Goal: Transaction & Acquisition: Obtain resource

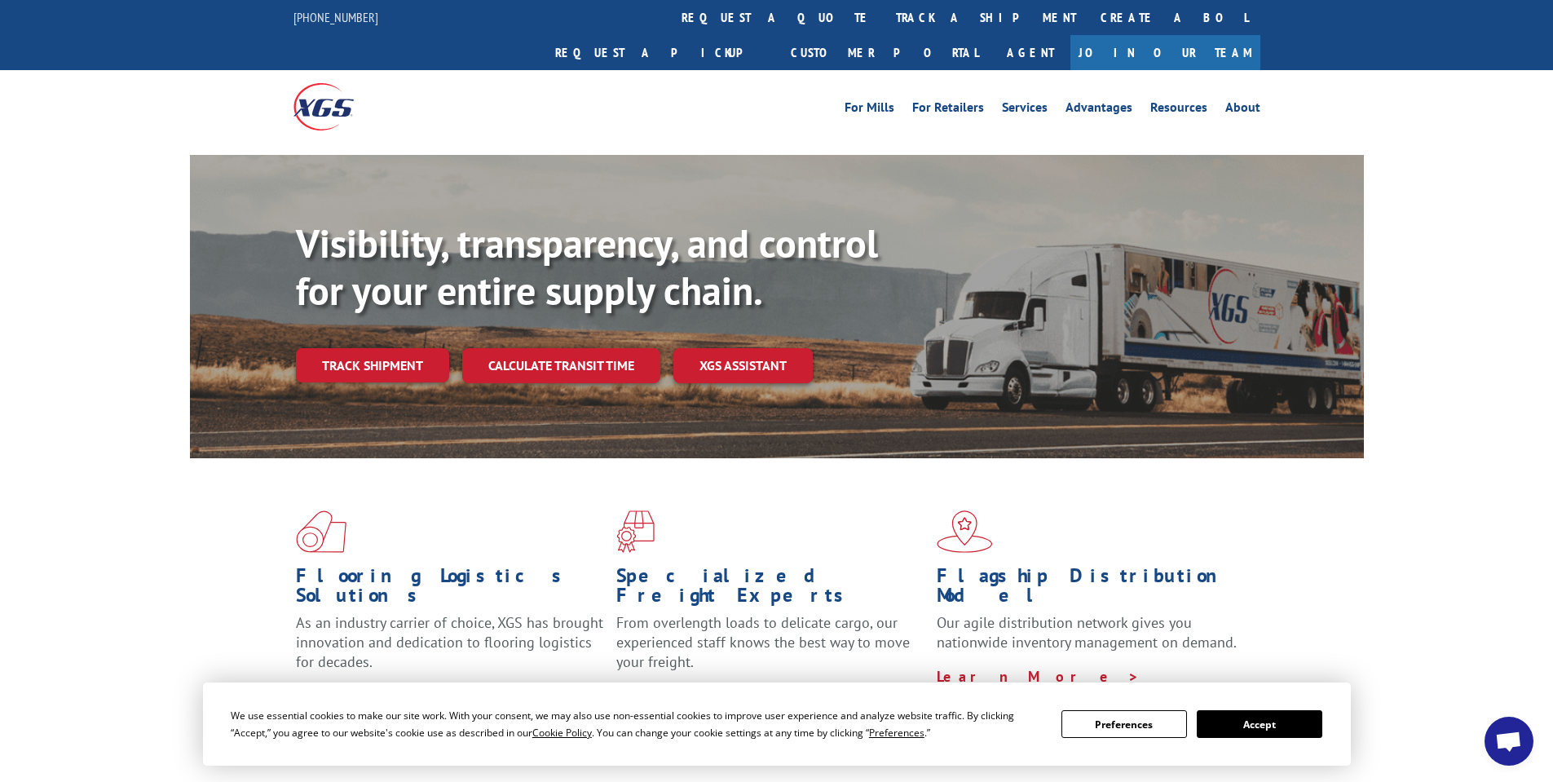
click at [1288, 732] on button "Accept" at bounding box center [1260, 724] width 126 height 28
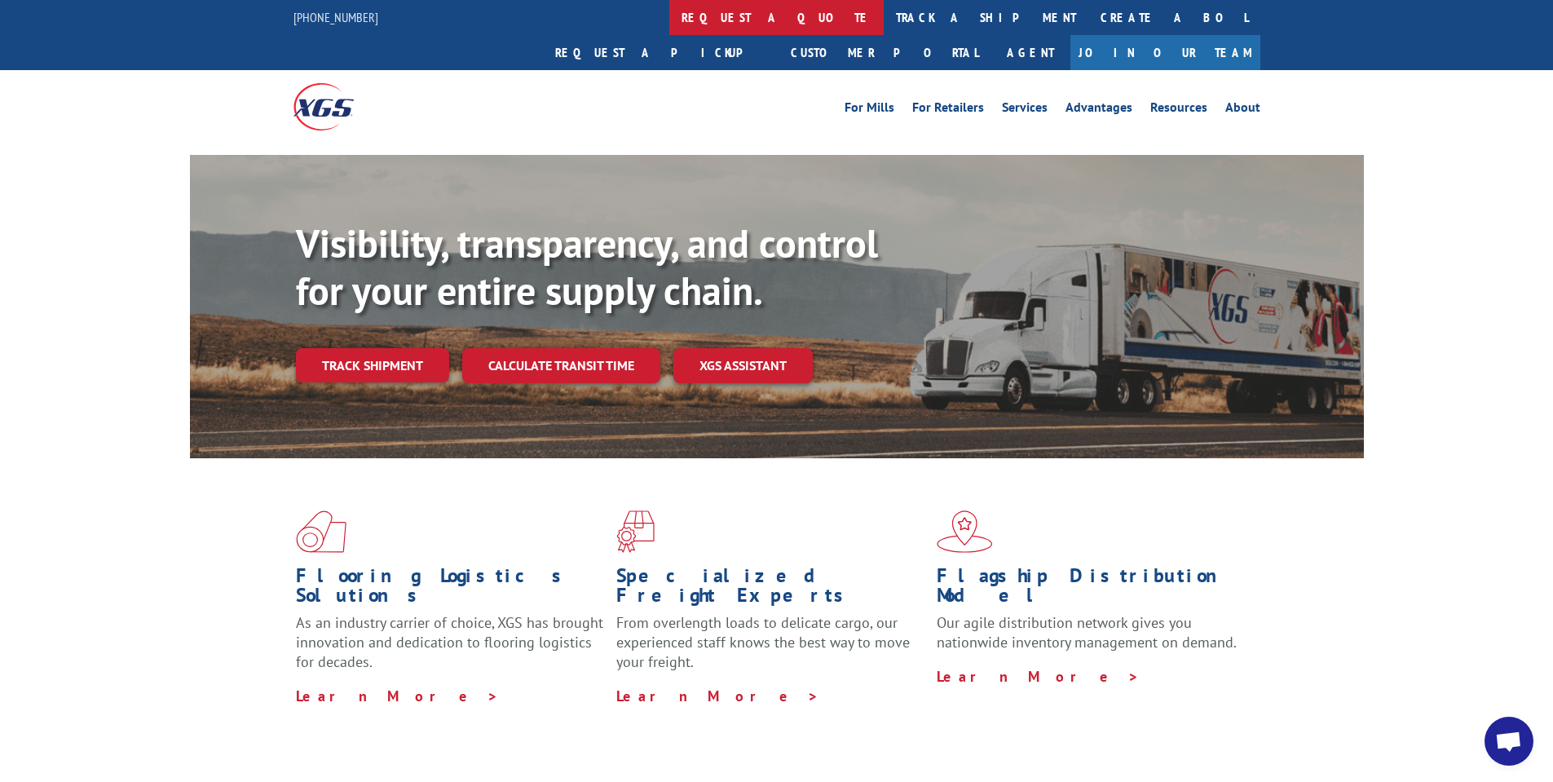
click at [669, 20] on link "request a quote" at bounding box center [776, 17] width 214 height 35
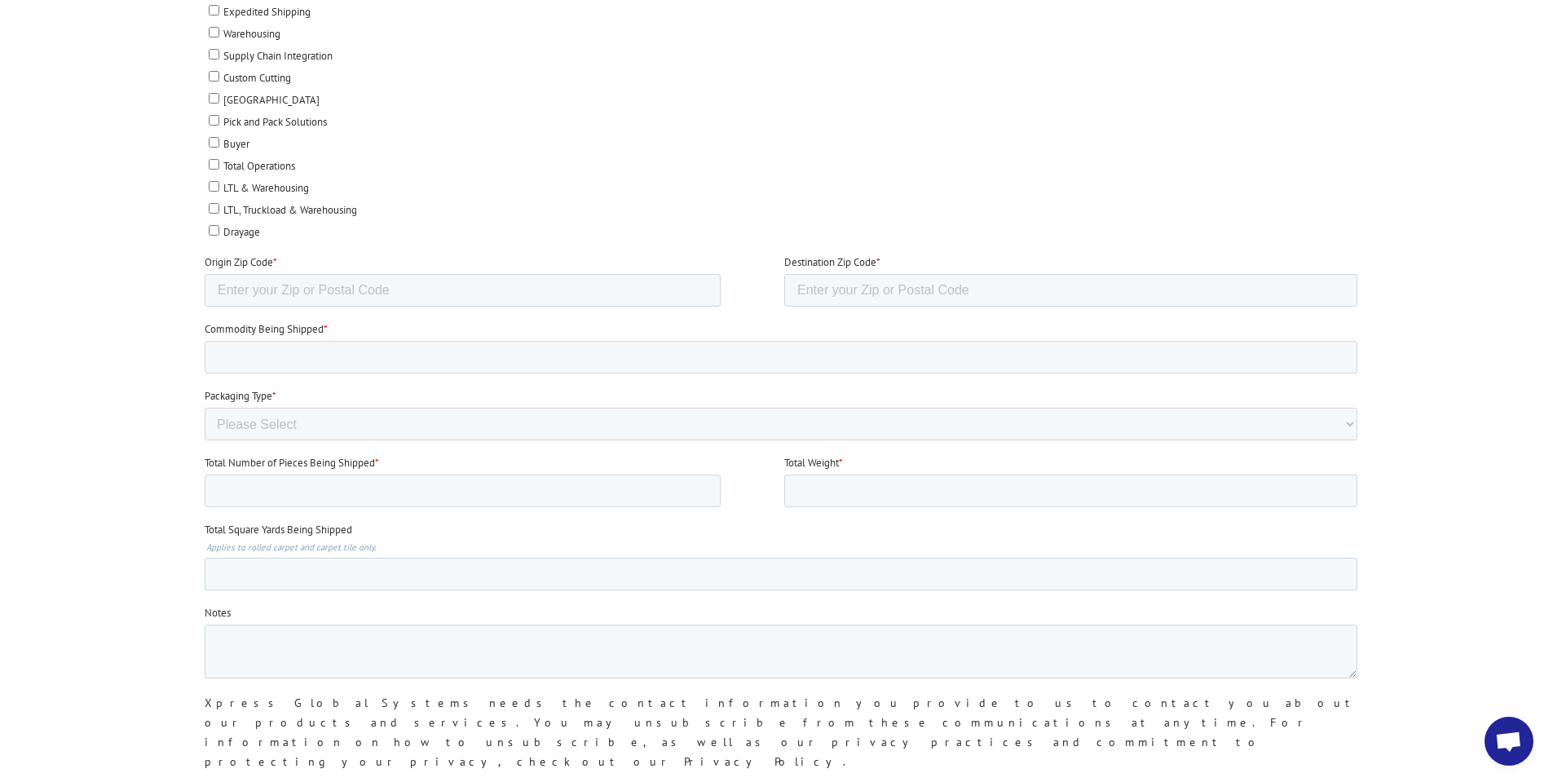
scroll to position [1352, 0]
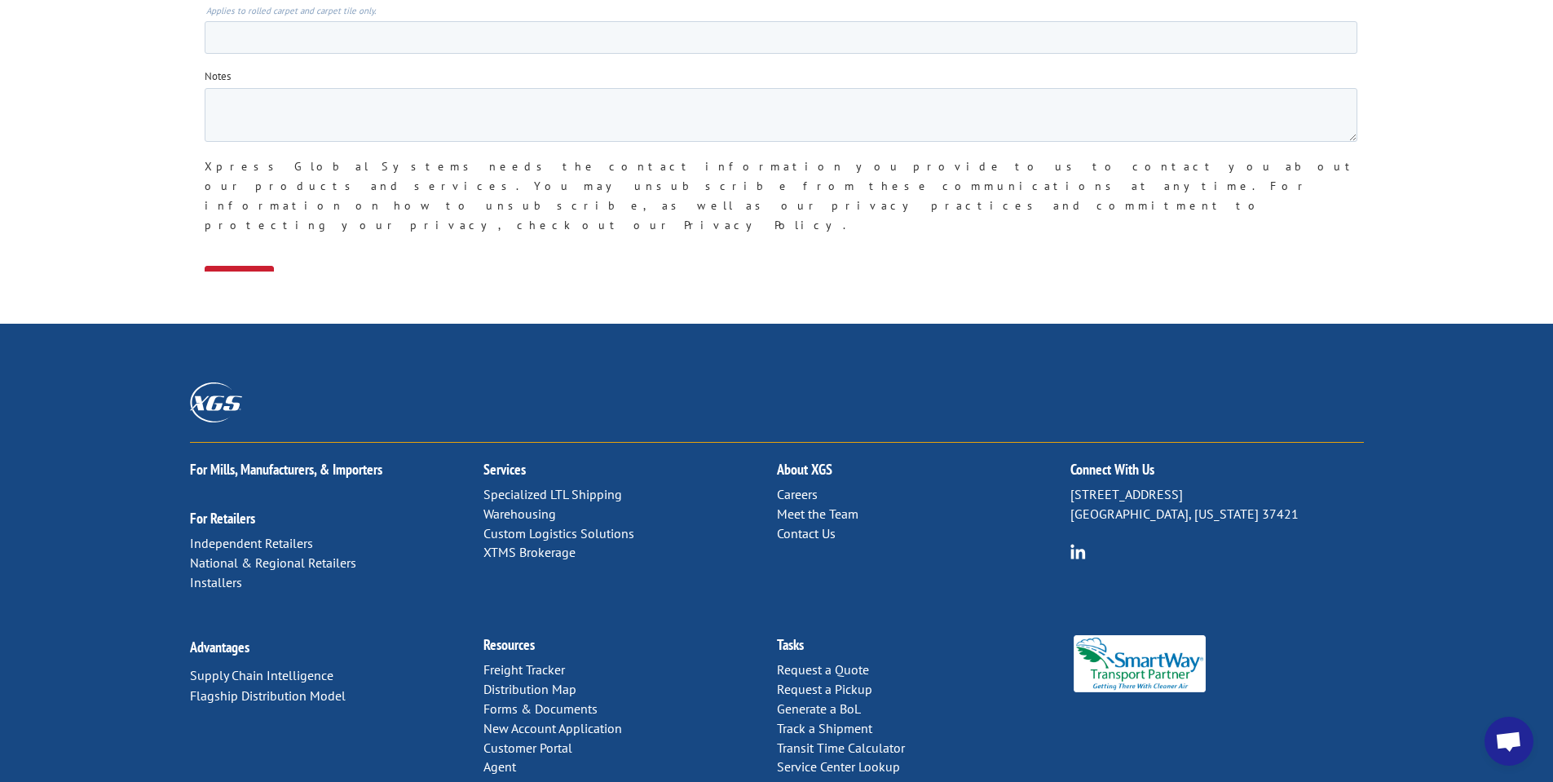
click at [558, 739] on link "Customer Portal" at bounding box center [527, 747] width 89 height 16
